Goal: Find specific page/section: Find specific page/section

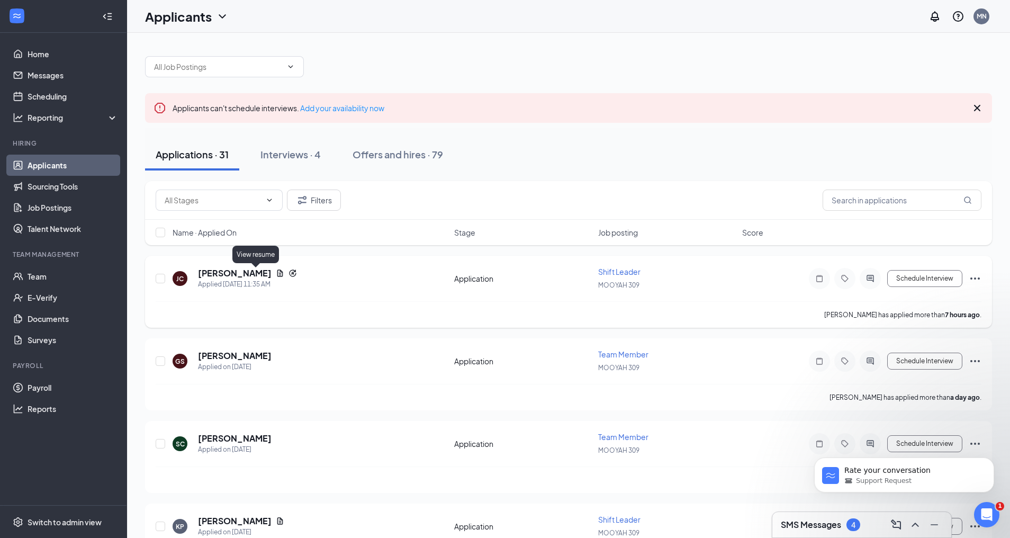
click at [276, 271] on icon "Document" at bounding box center [280, 273] width 8 height 8
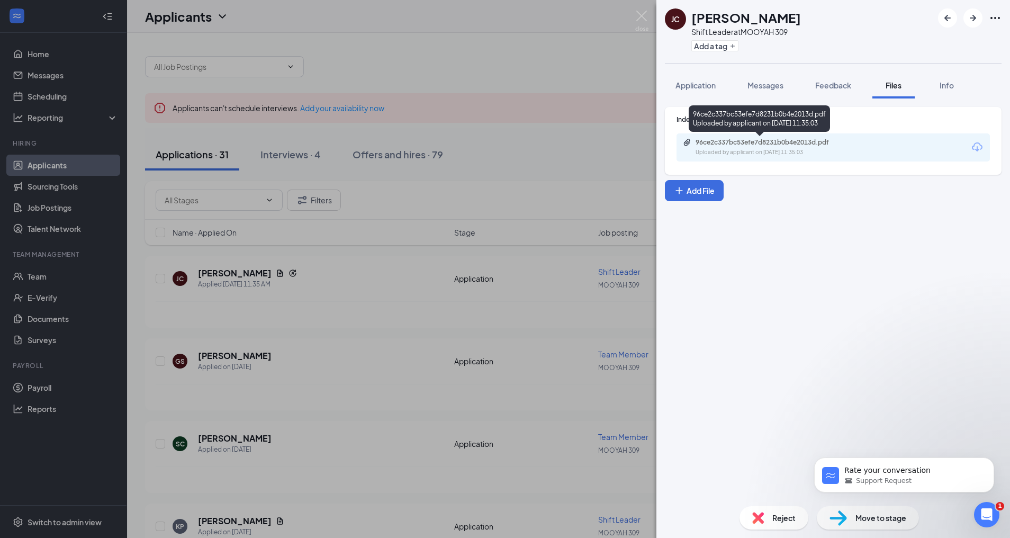
click at [779, 148] on div "Uploaded by applicant on [DATE] 11:35:03" at bounding box center [774, 152] width 159 height 8
click at [642, 10] on div "[PERSON_NAME] Shift Leader at MOOYAH 309 Add a tag Application Messages Feedbac…" at bounding box center [505, 269] width 1010 height 538
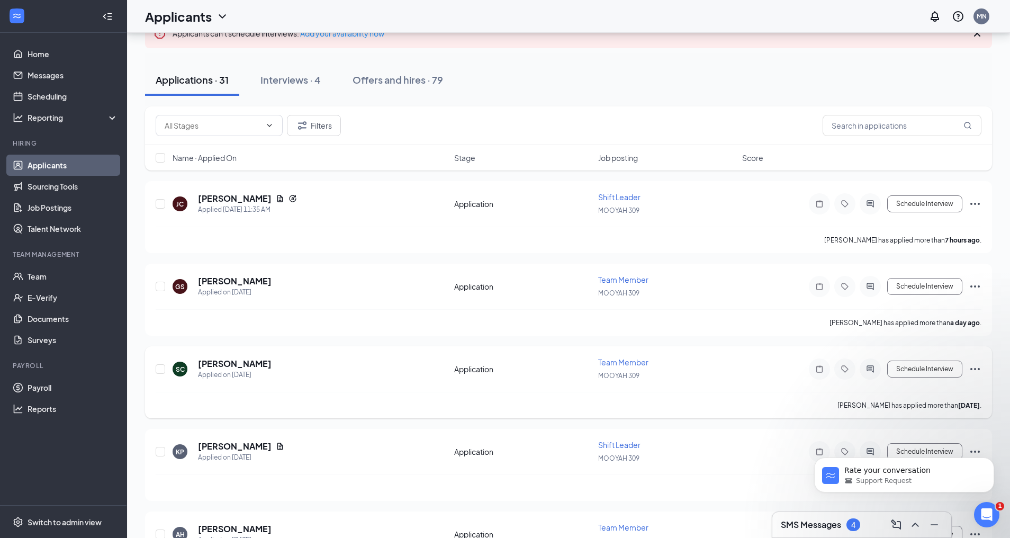
scroll to position [76, 0]
click at [238, 277] on h5 "[PERSON_NAME]" at bounding box center [235, 280] width 74 height 12
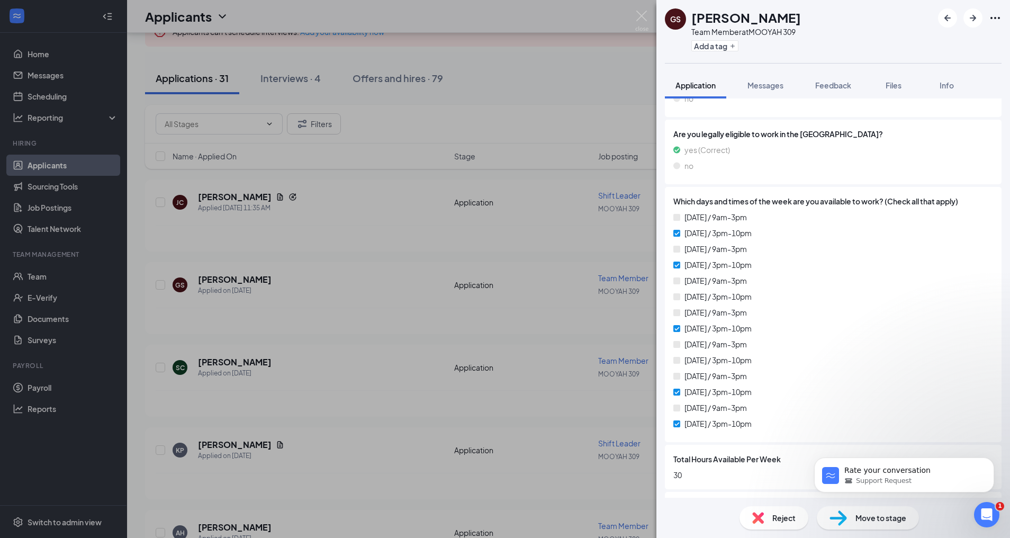
scroll to position [352, 0]
click at [642, 11] on img at bounding box center [641, 21] width 13 height 21
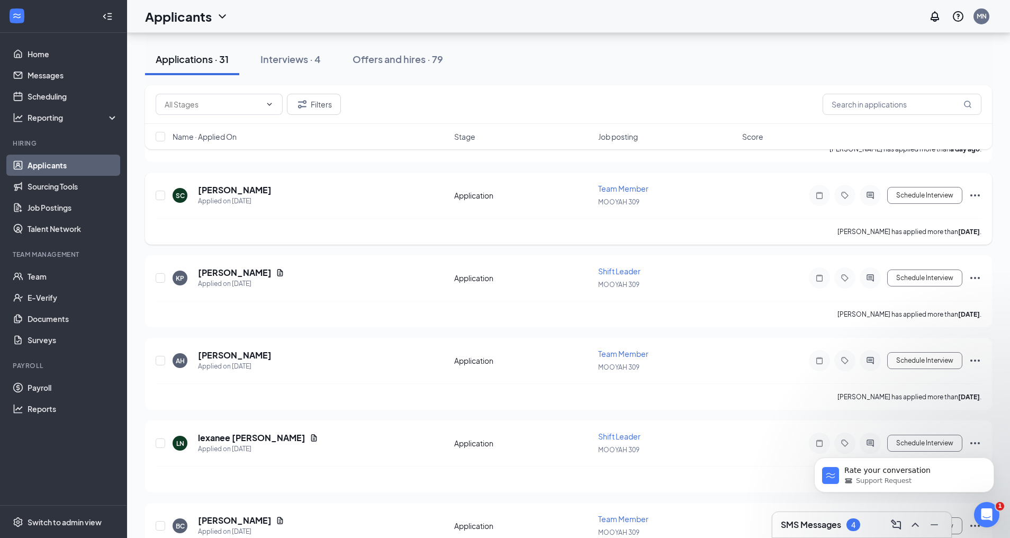
scroll to position [249, 0]
click at [240, 351] on h5 "[PERSON_NAME]" at bounding box center [235, 355] width 74 height 12
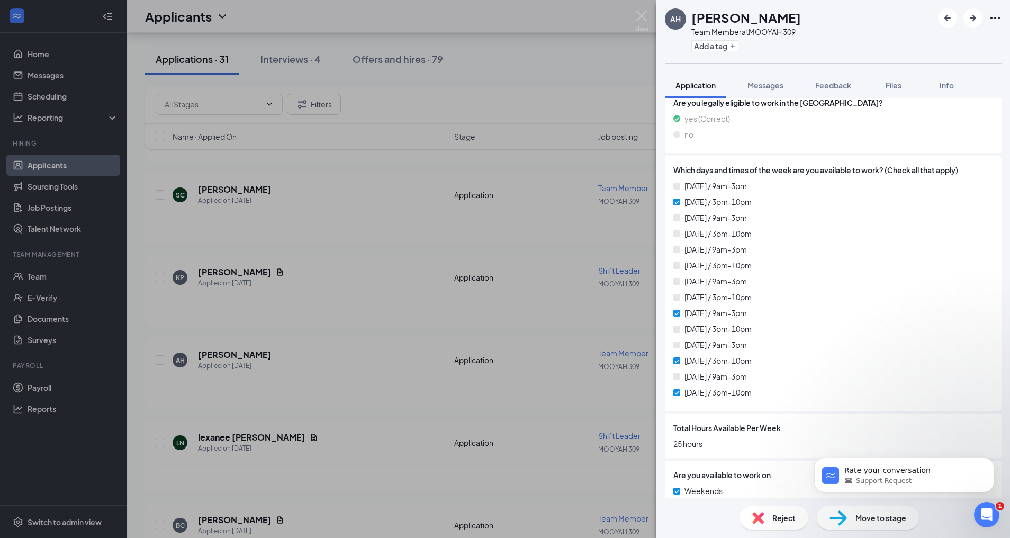
scroll to position [393, 0]
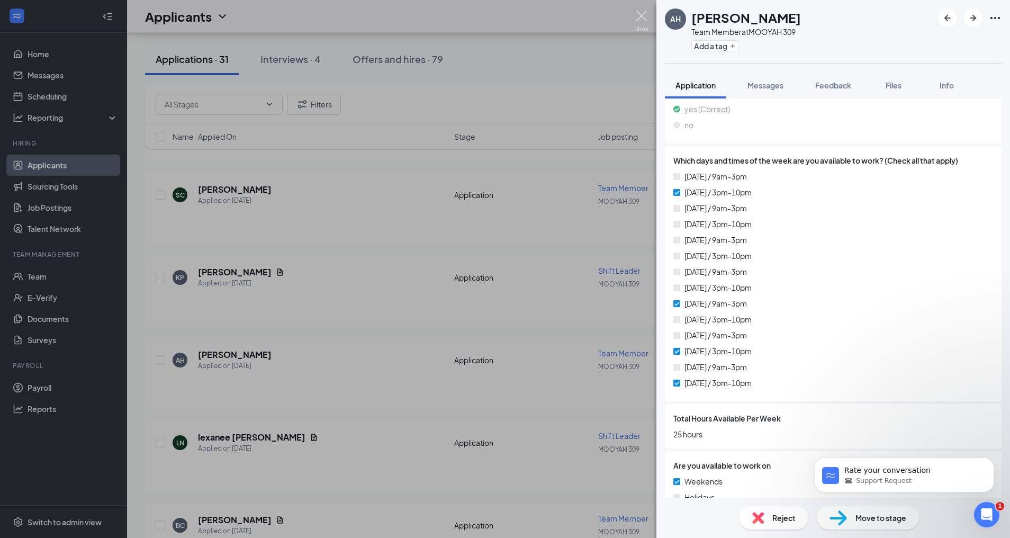
click at [638, 17] on img at bounding box center [641, 21] width 13 height 21
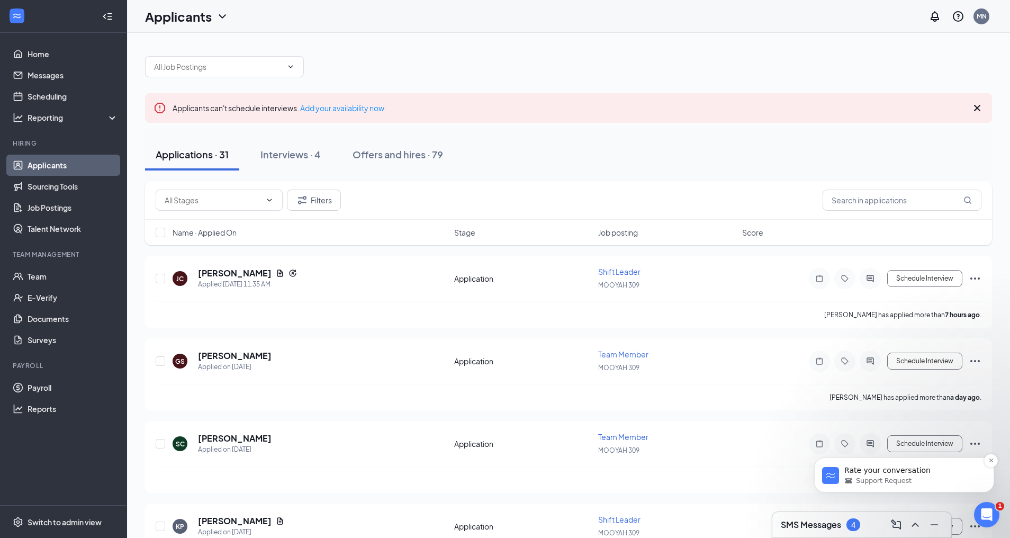
click at [894, 476] on span "Support Request" at bounding box center [884, 481] width 56 height 10
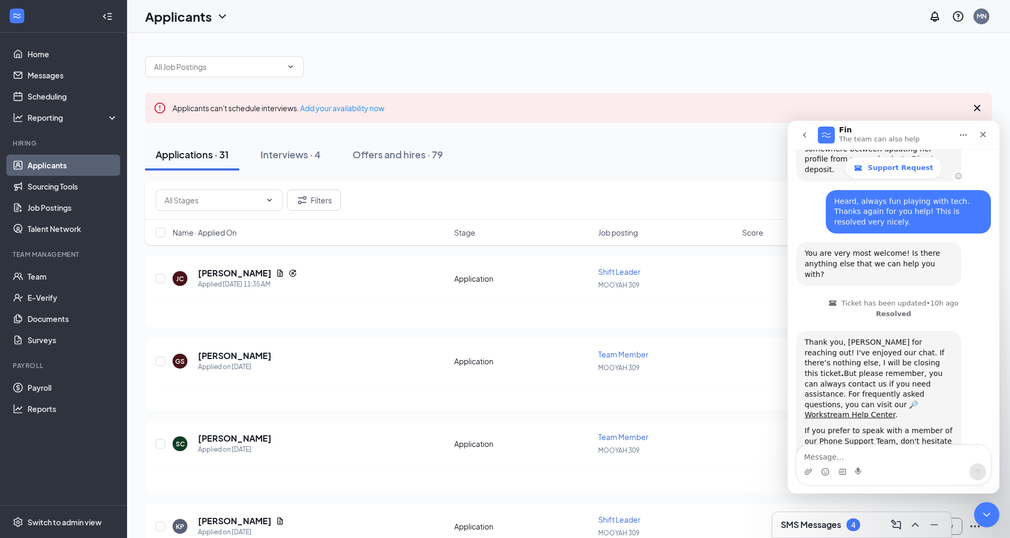
scroll to position [994, 0]
click at [919, 512] on span "Amazing" at bounding box center [919, 521] width 19 height 19
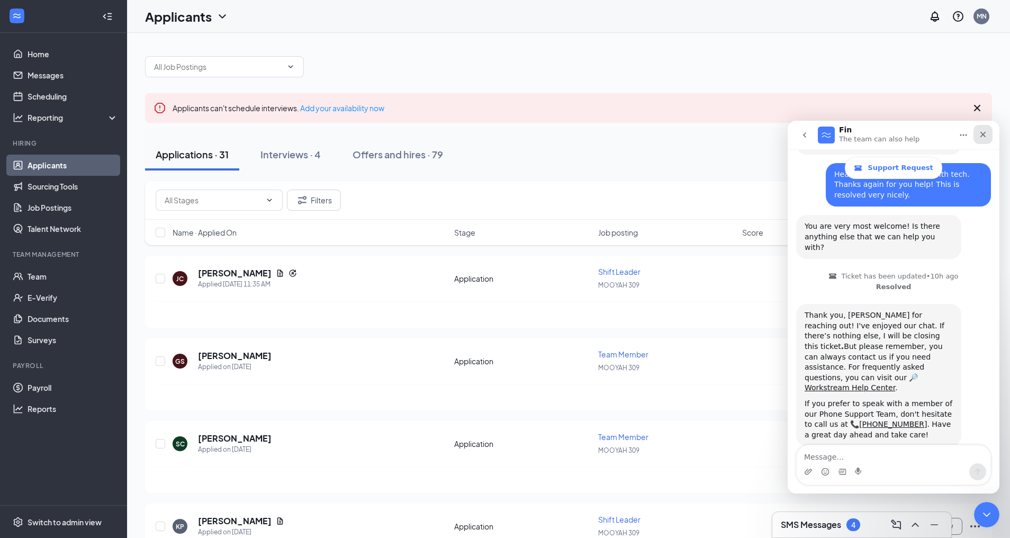
click at [984, 132] on icon "Close" at bounding box center [982, 134] width 8 height 8
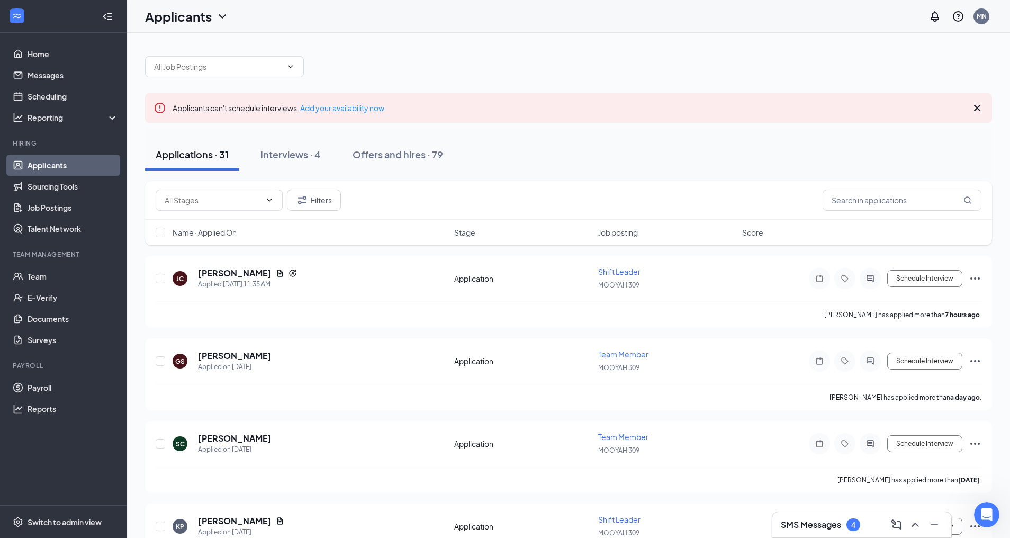
scroll to position [113, 0]
click at [42, 275] on link "Team" at bounding box center [73, 276] width 90 height 21
